Goal: Task Accomplishment & Management: Manage account settings

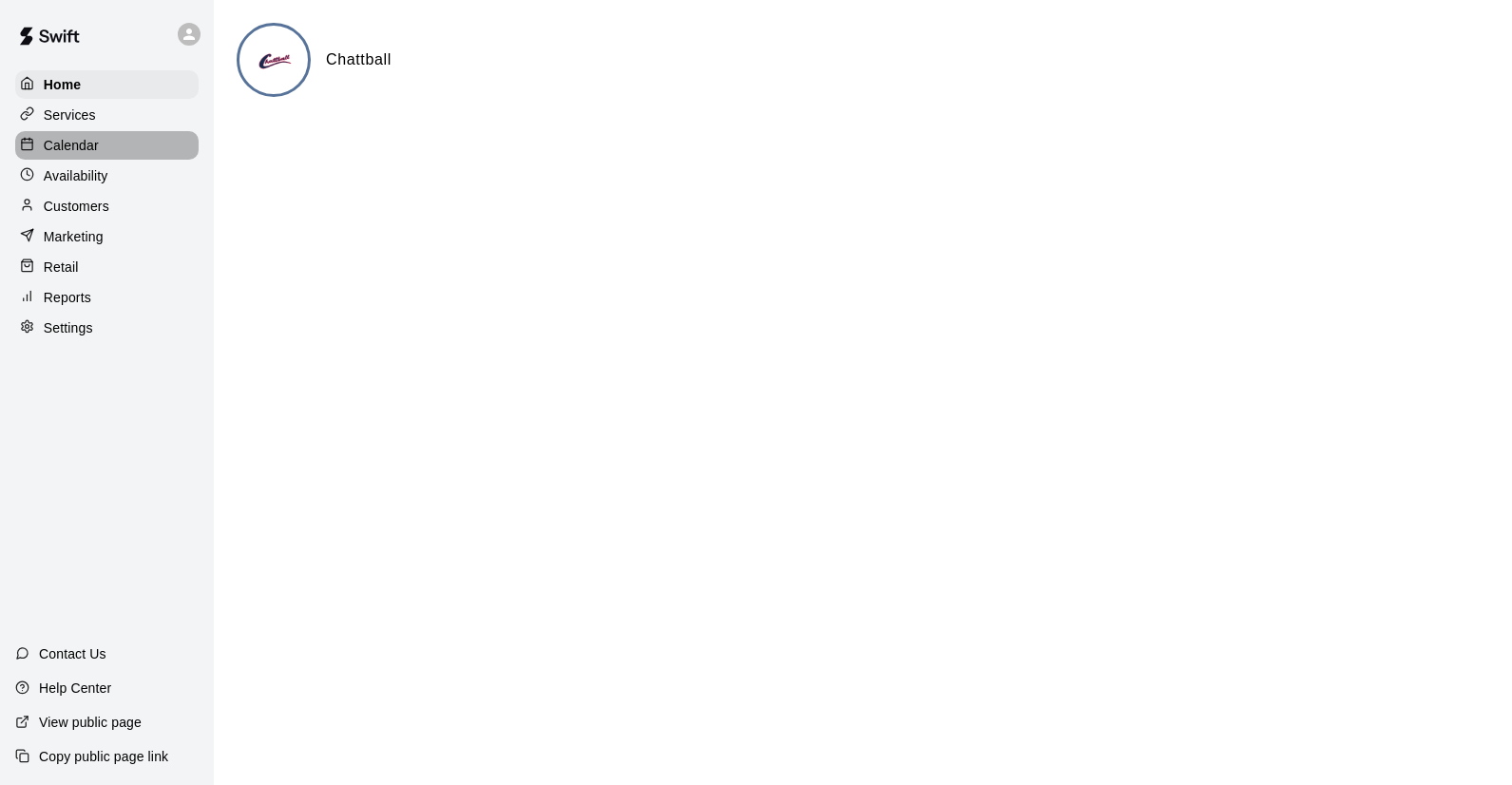
click at [78, 143] on p "Calendar" at bounding box center [70, 145] width 55 height 19
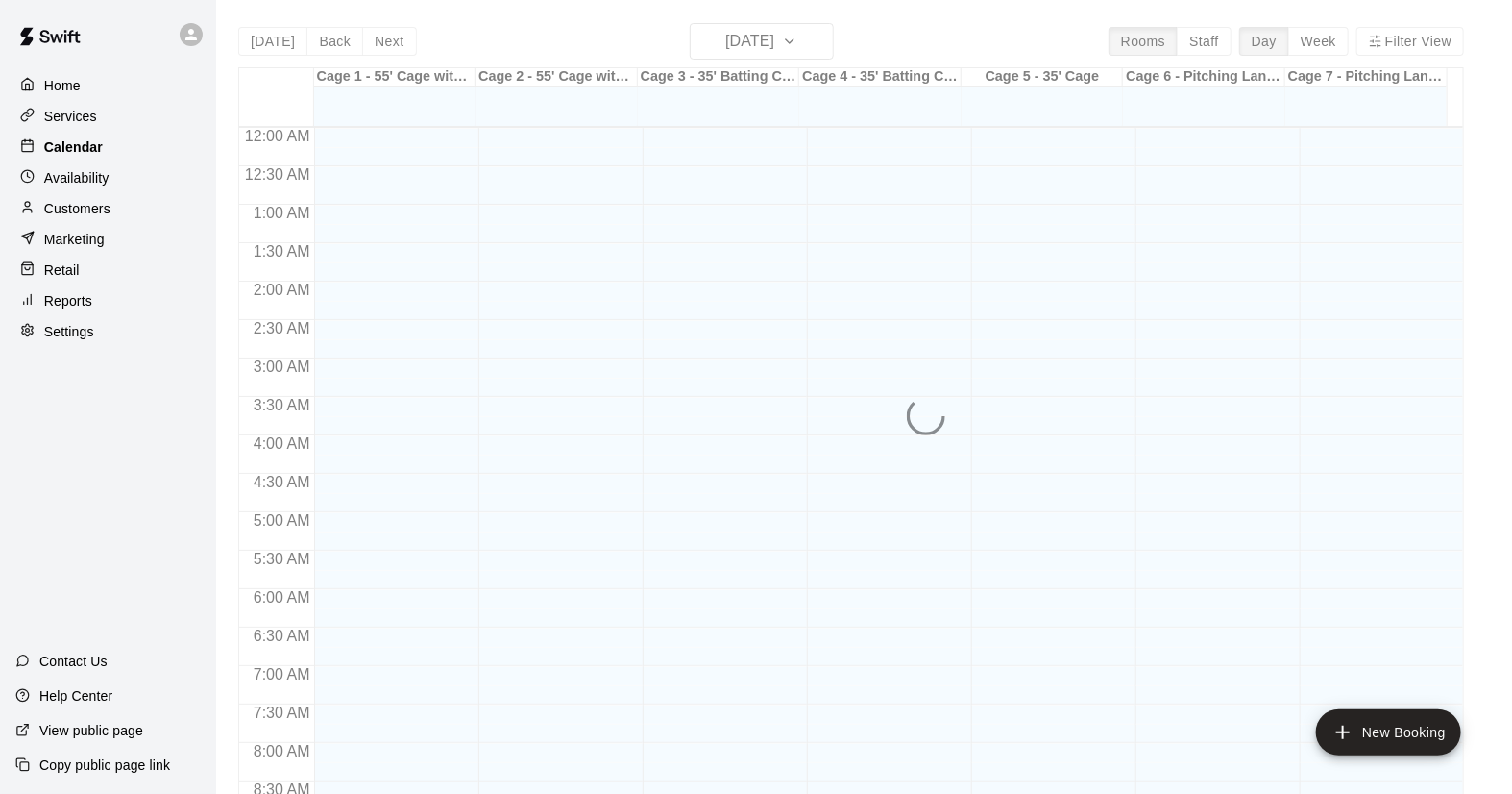
scroll to position [716, 0]
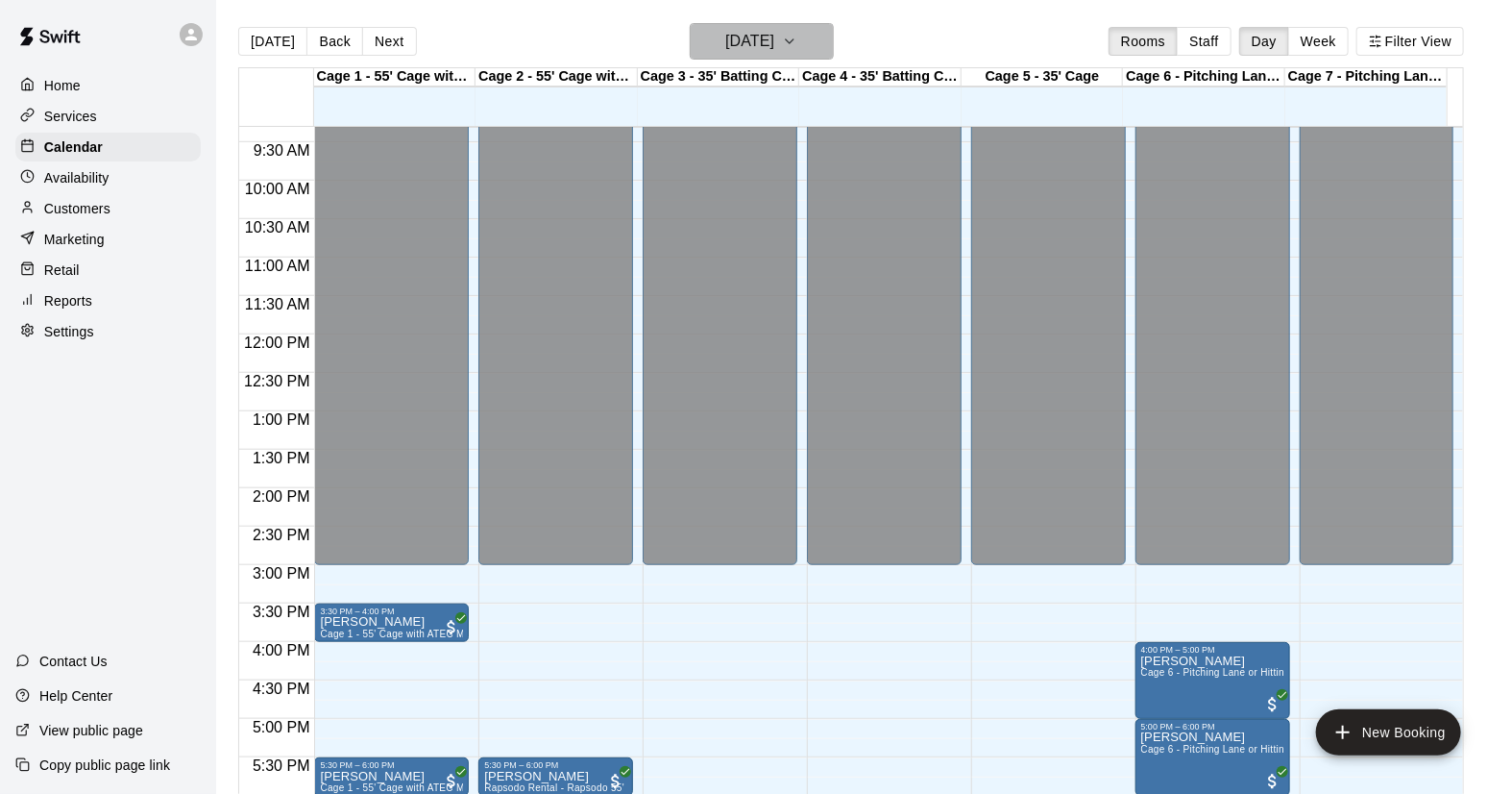
click at [834, 44] on button "[DATE]" at bounding box center [762, 42] width 144 height 37
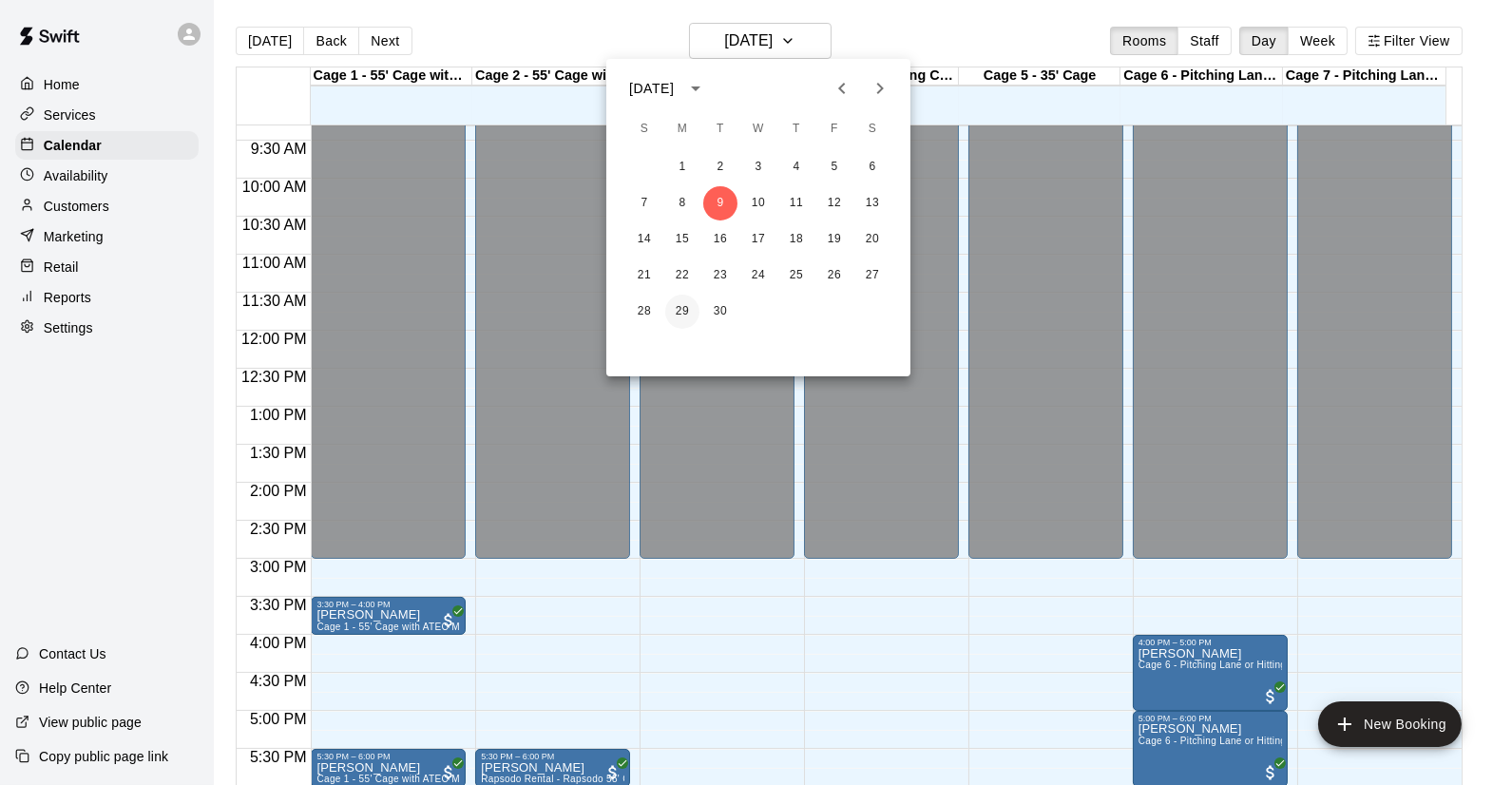
click at [682, 313] on button "29" at bounding box center [682, 312] width 35 height 35
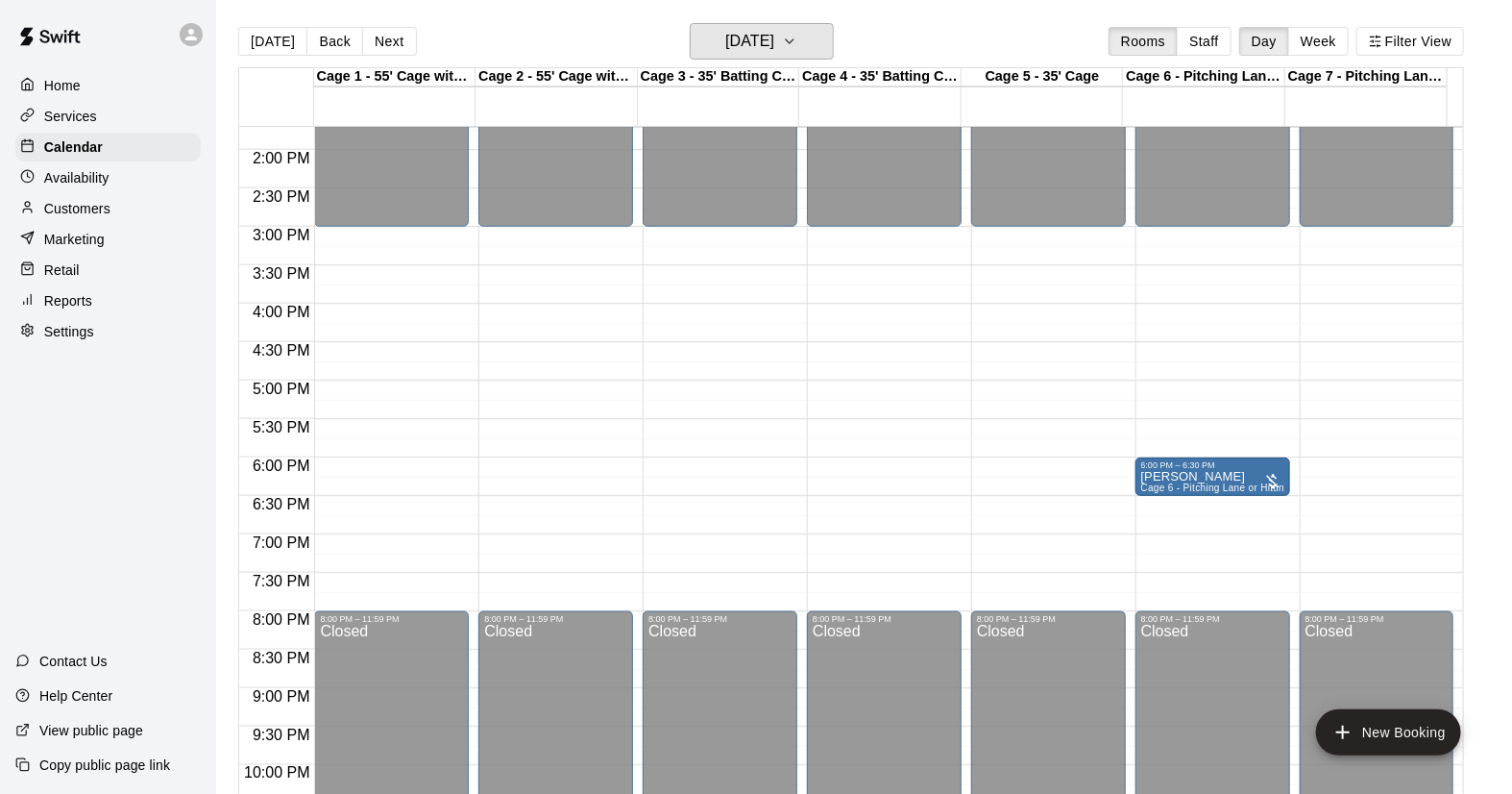
scroll to position [1059, 0]
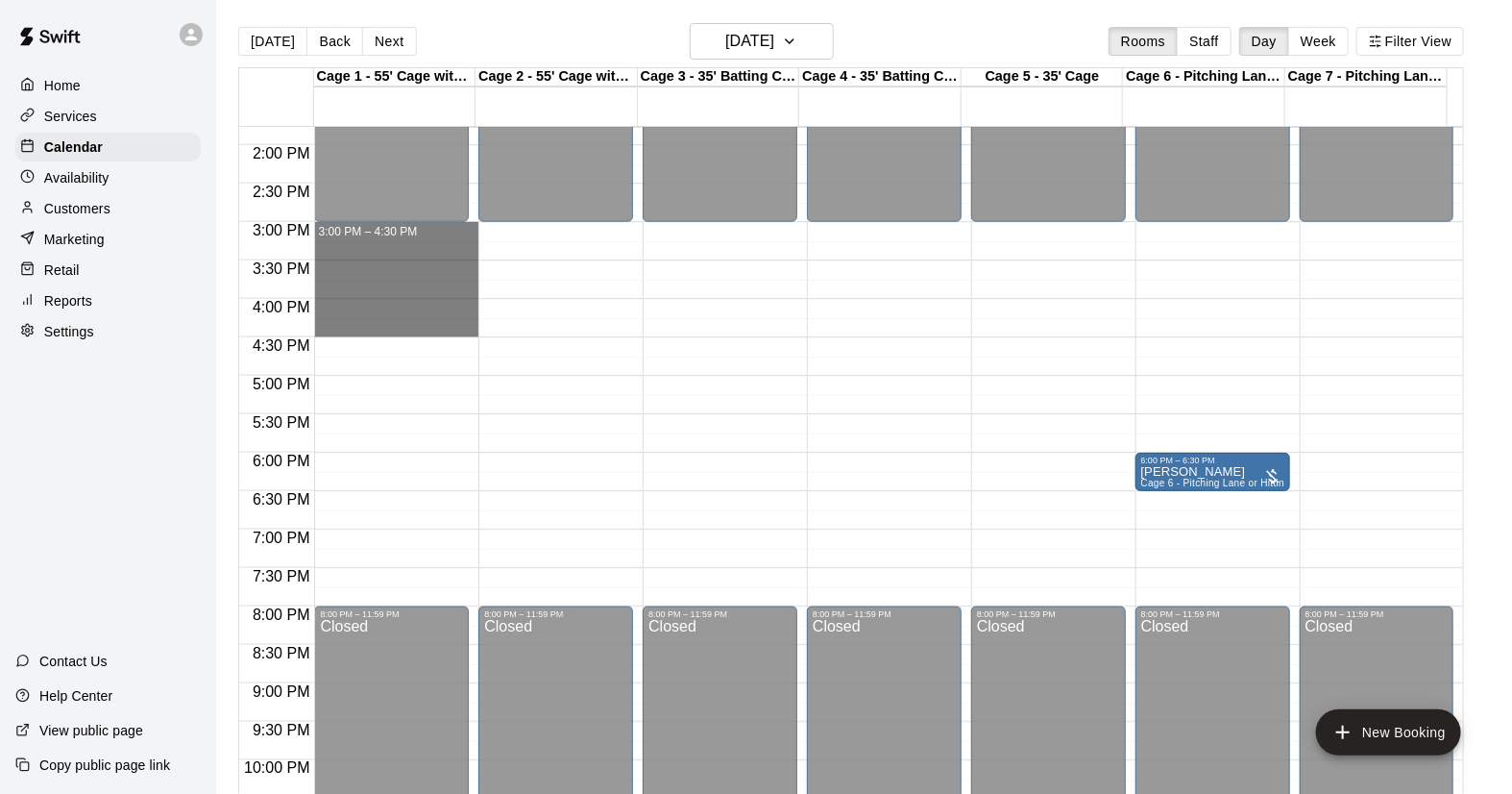
drag, startPoint x: 353, startPoint y: 232, endPoint x: 365, endPoint y: 324, distance: 92.8
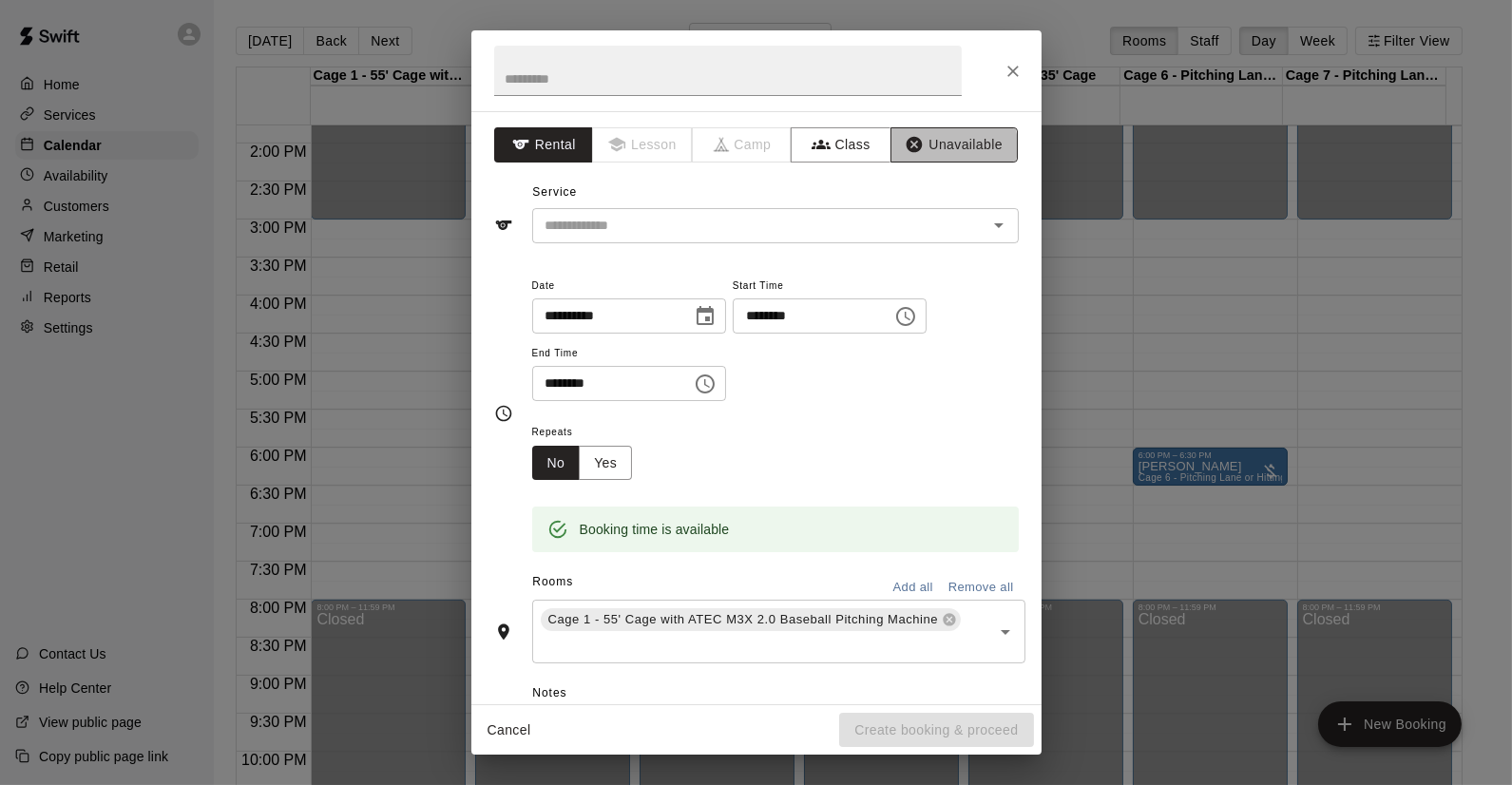
click at [935, 144] on button "Unavailable" at bounding box center [954, 144] width 127 height 36
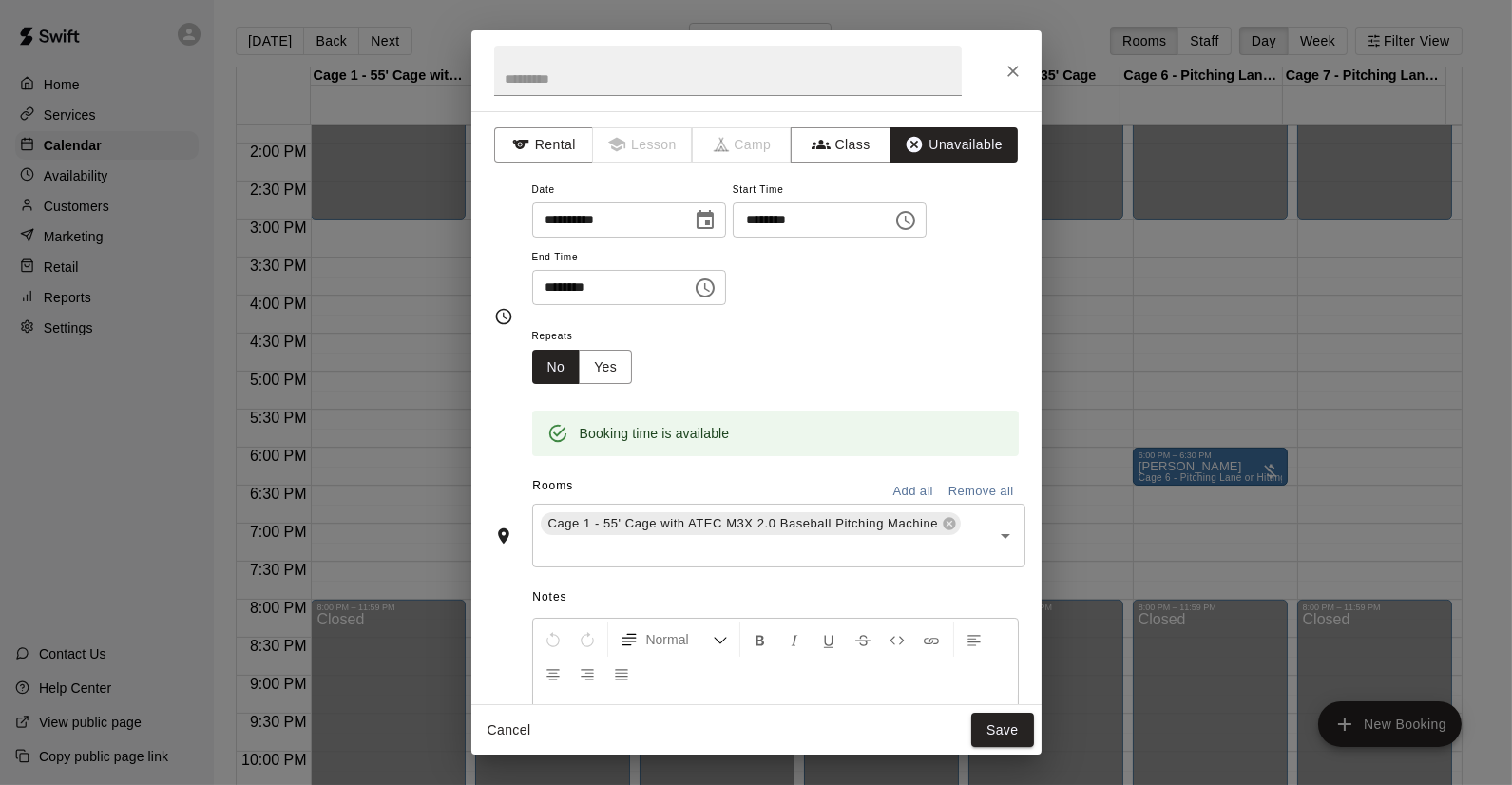
click at [886, 485] on button "Add all" at bounding box center [912, 492] width 61 height 30
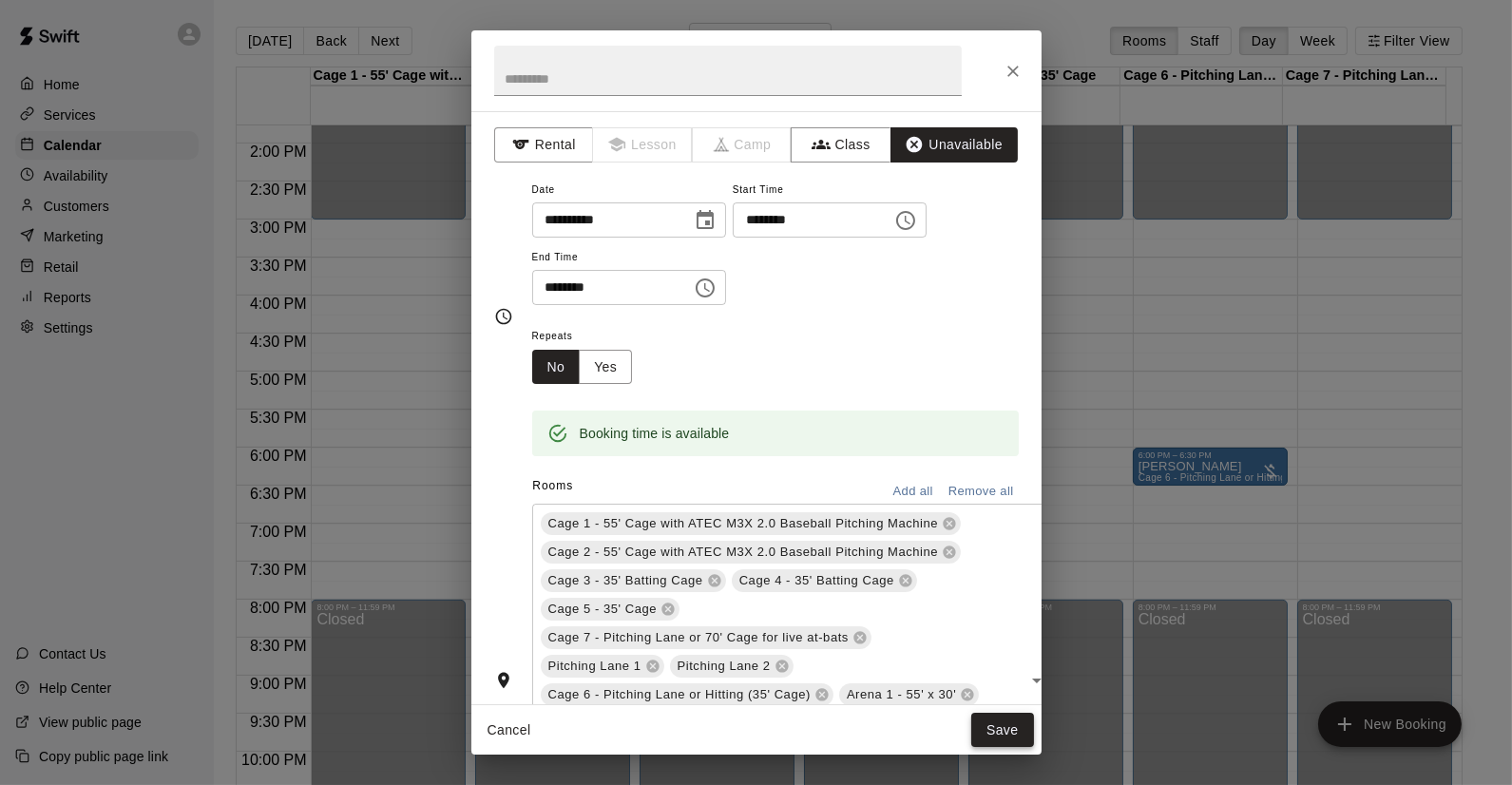
click at [1005, 737] on button "Save" at bounding box center [1002, 730] width 63 height 36
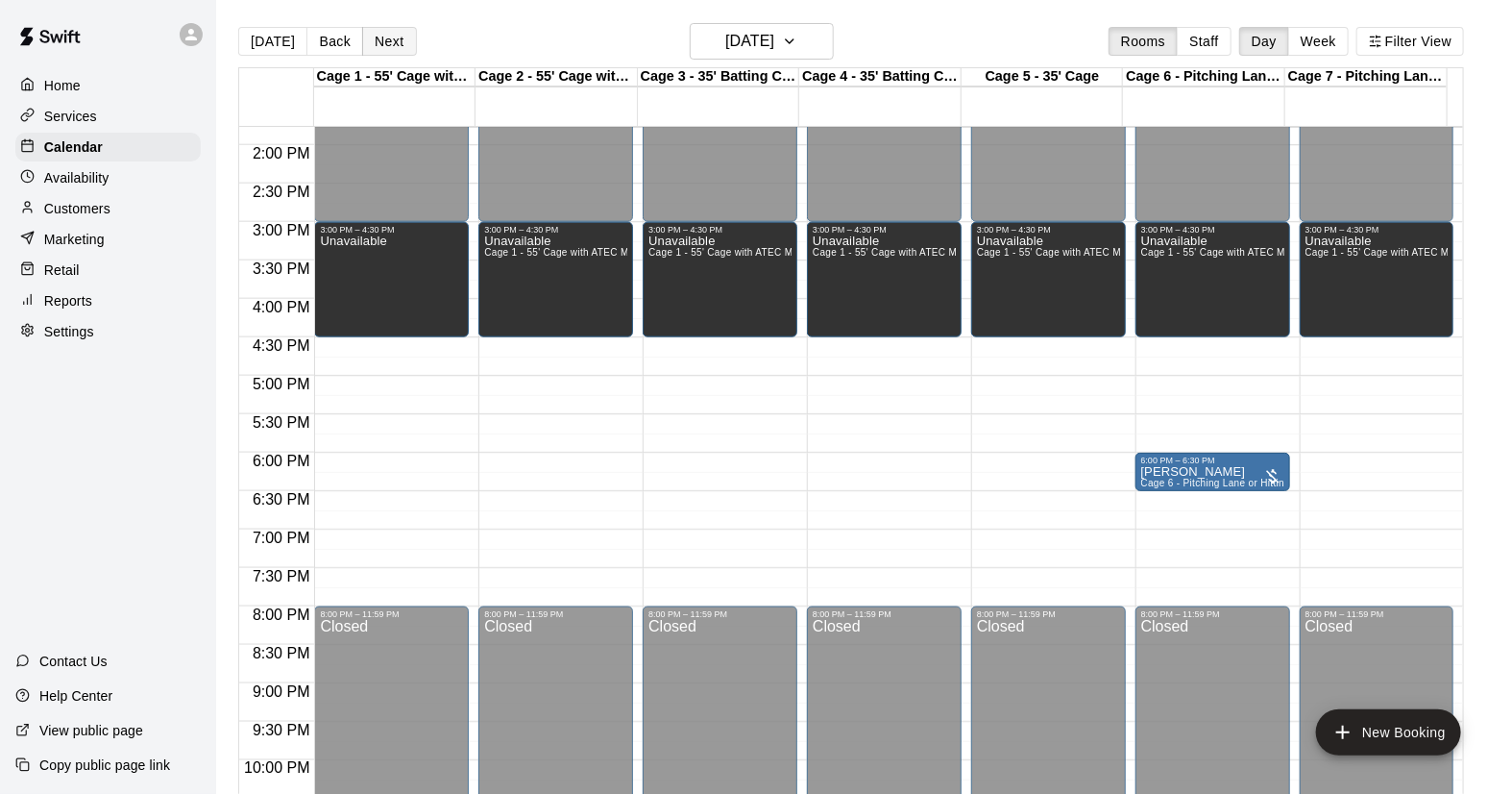
click at [377, 37] on button "Next" at bounding box center [388, 42] width 54 height 29
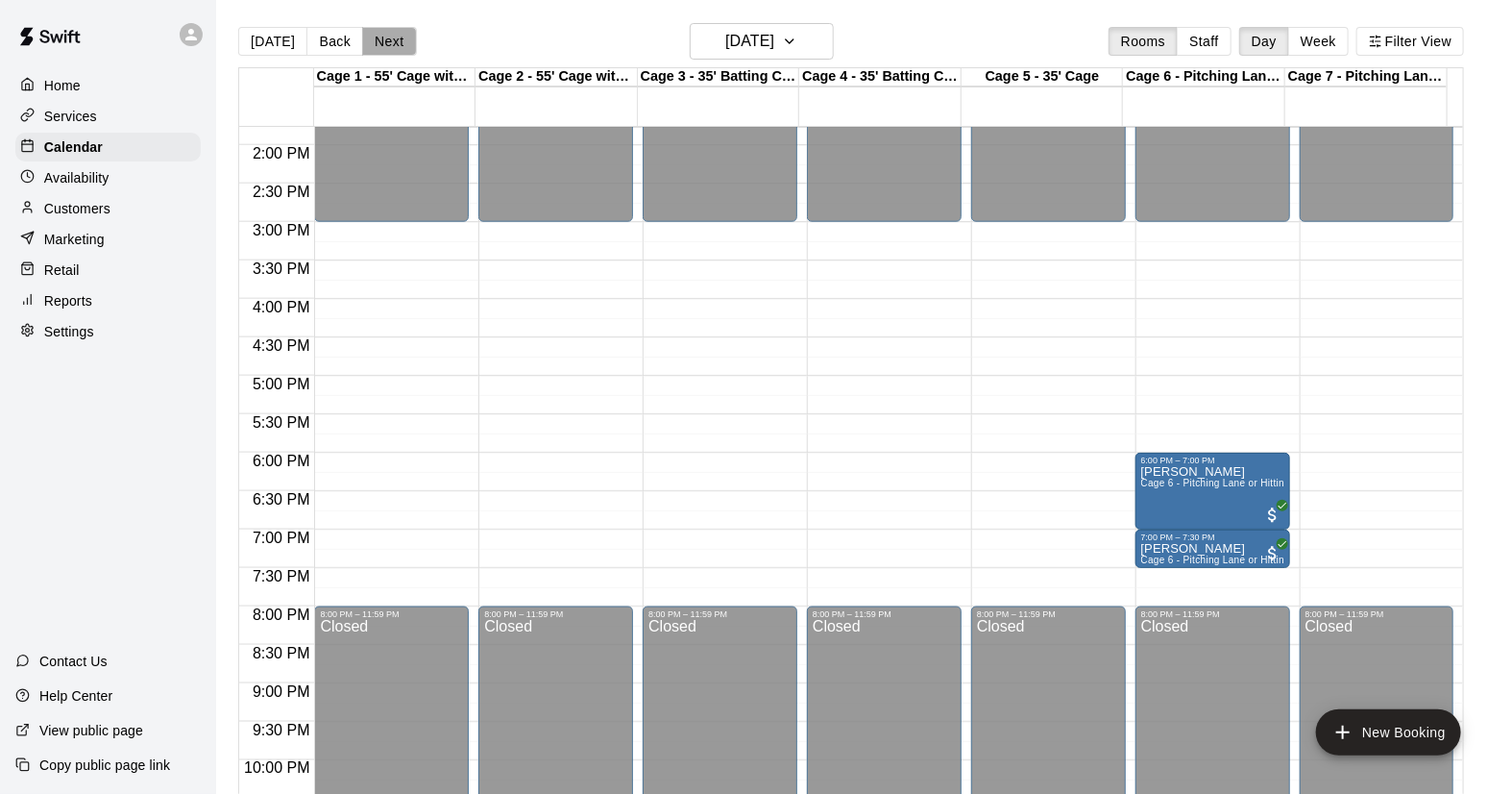
click at [377, 37] on button "Next" at bounding box center [388, 42] width 54 height 29
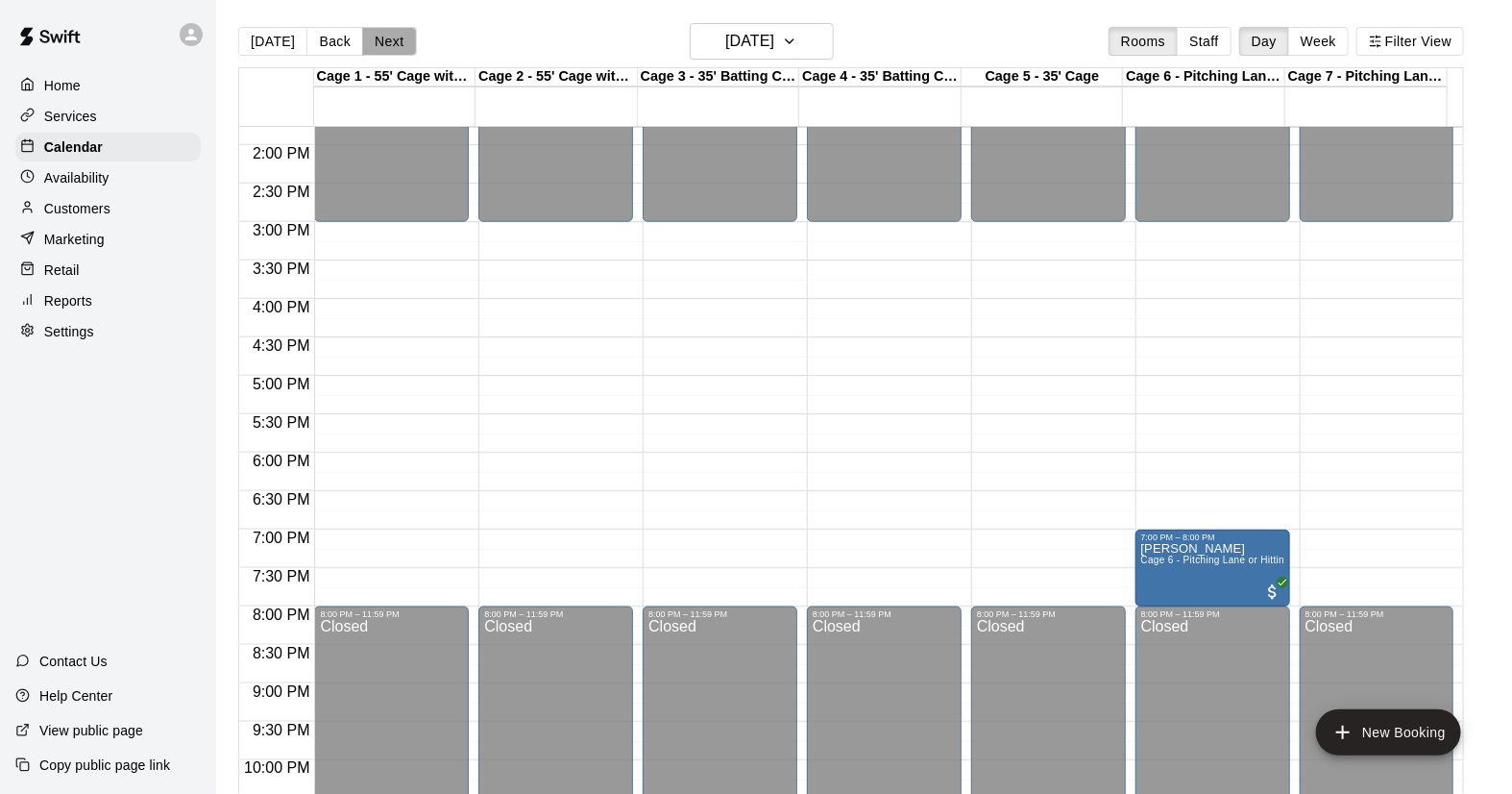
click at [377, 37] on button "Next" at bounding box center [388, 42] width 54 height 29
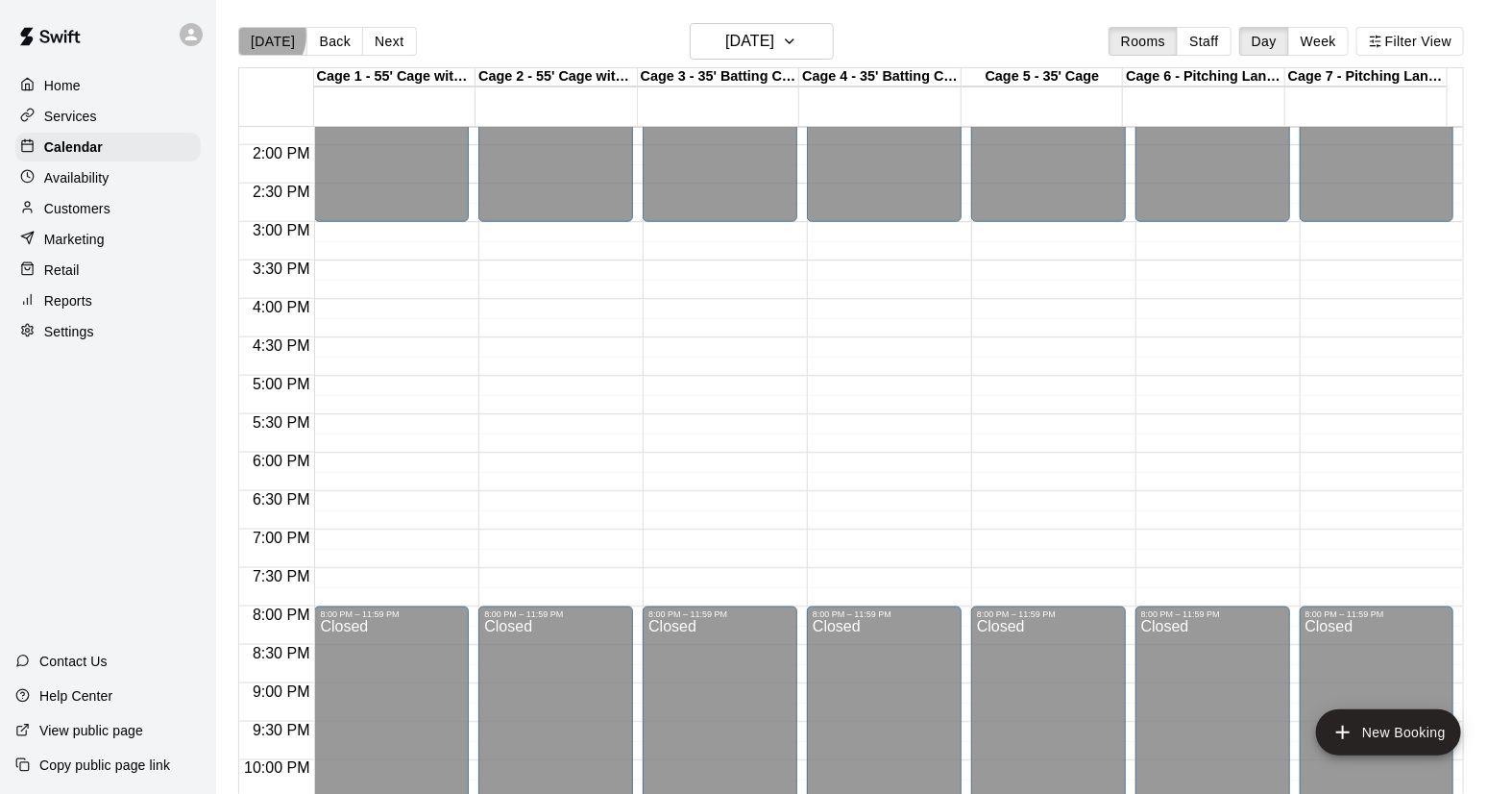
click at [257, 36] on button "[DATE]" at bounding box center [272, 42] width 69 height 29
